Goal: Navigation & Orientation: Find specific page/section

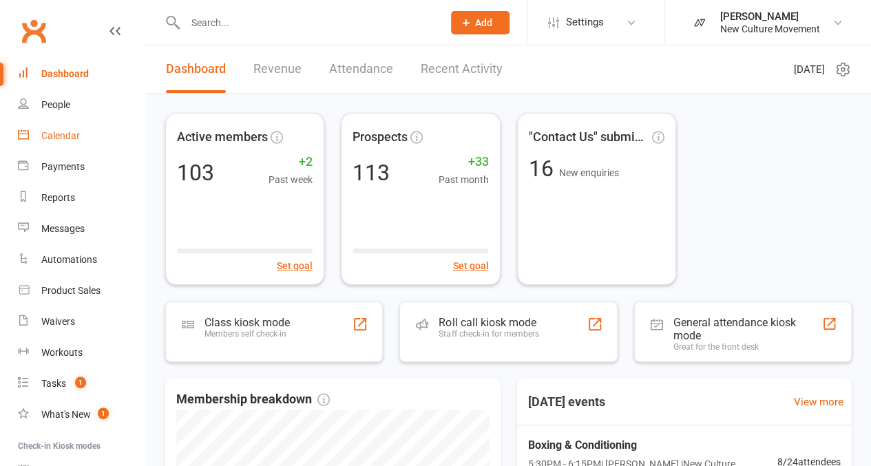
click at [61, 134] on div "Calendar" at bounding box center [60, 135] width 39 height 11
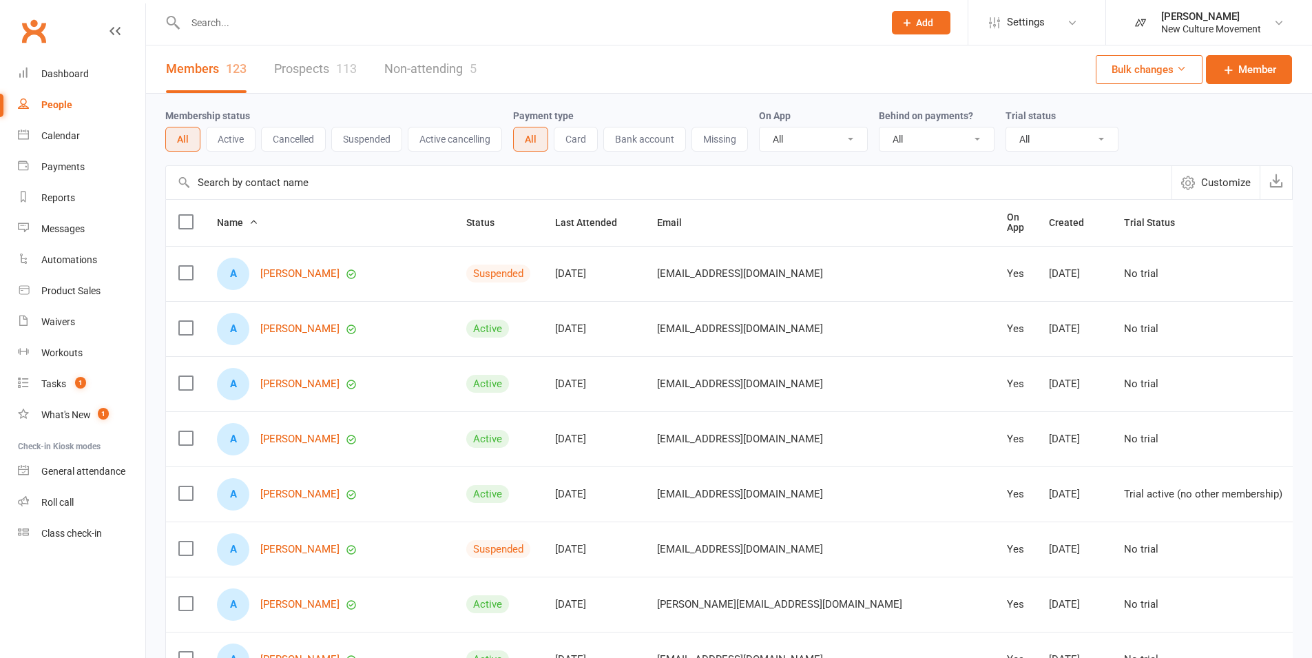
select select "100"
